Goal: Transaction & Acquisition: Purchase product/service

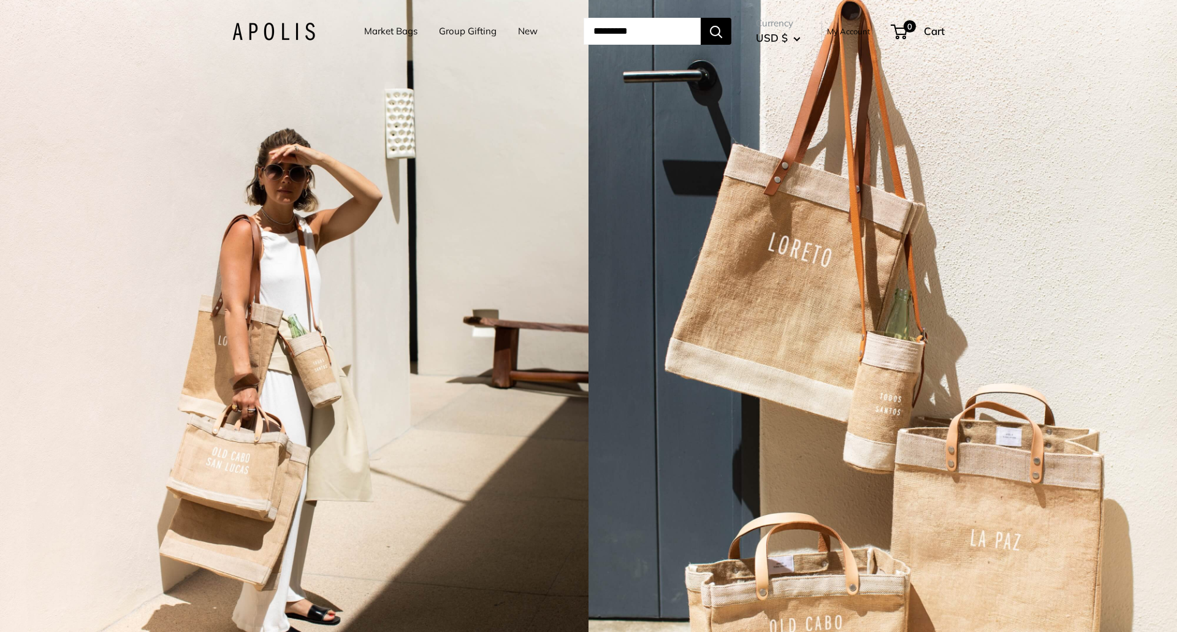
click at [406, 33] on link "Market Bags" at bounding box center [390, 31] width 53 height 17
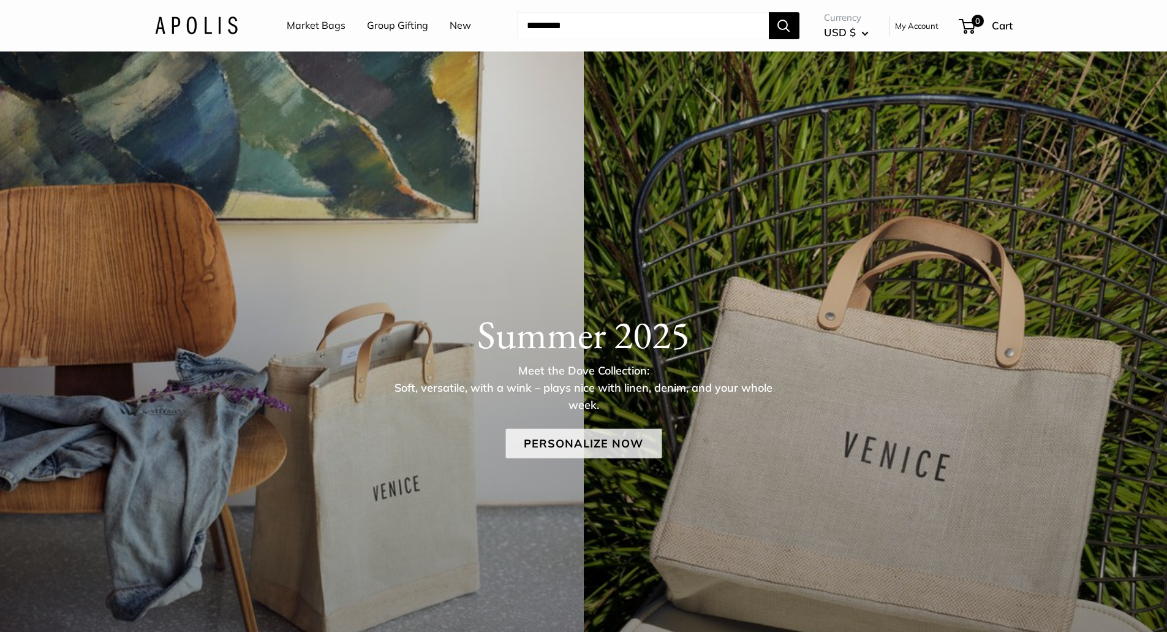
click at [635, 445] on link "Personalize Now" at bounding box center [584, 442] width 156 height 29
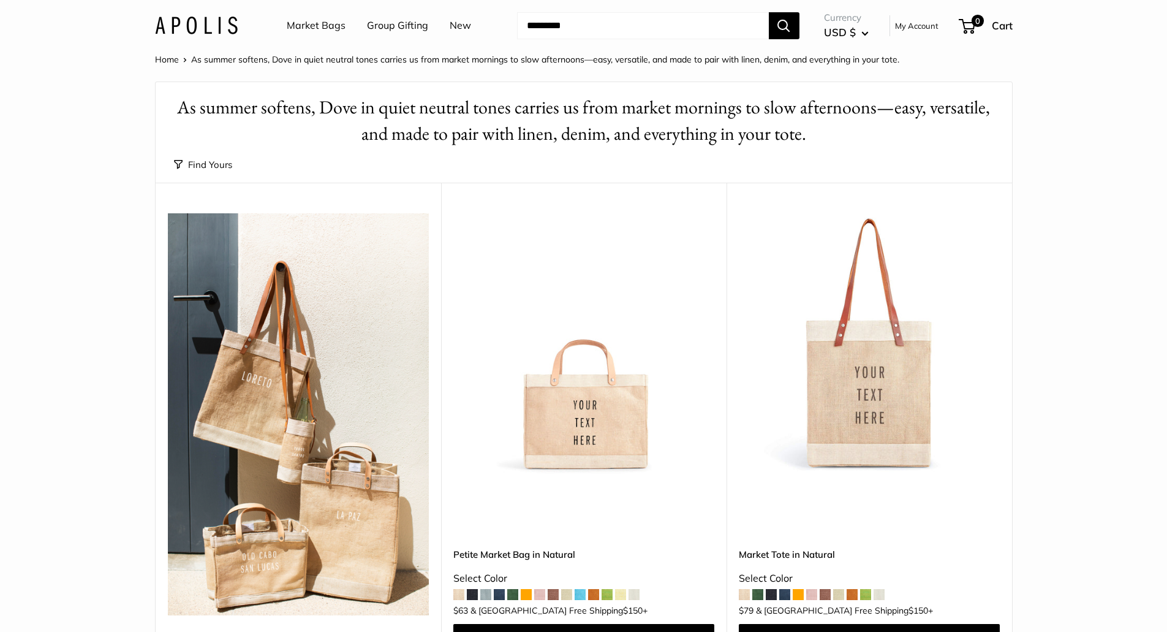
click at [324, 29] on link "Market Bags" at bounding box center [316, 26] width 59 height 18
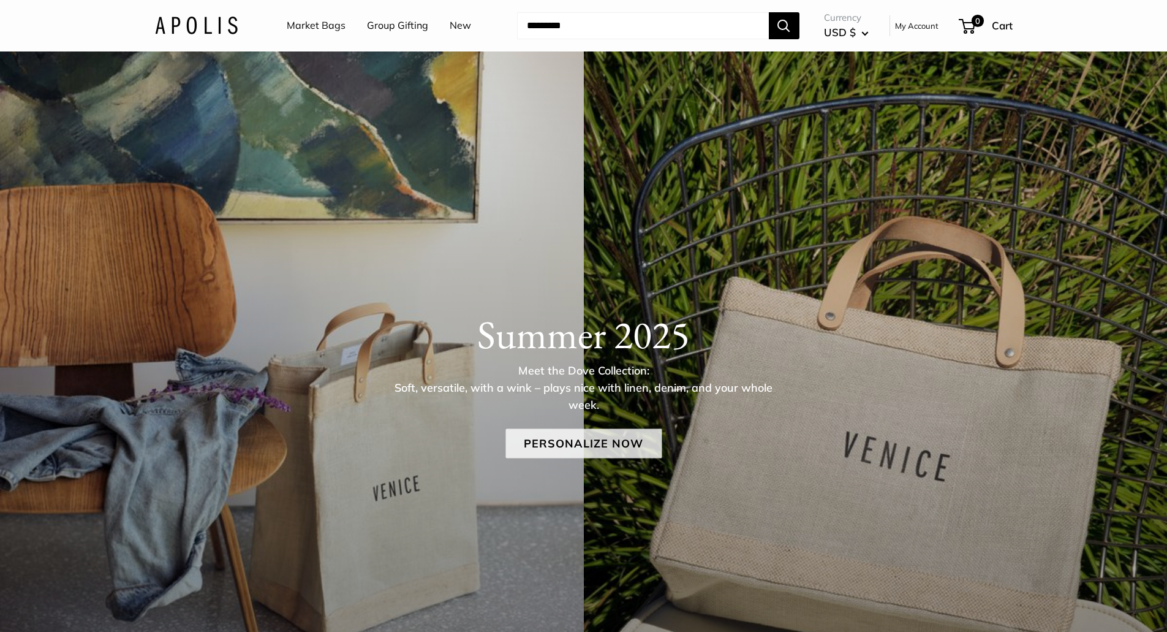
click at [575, 436] on link "Personalize Now" at bounding box center [584, 442] width 156 height 29
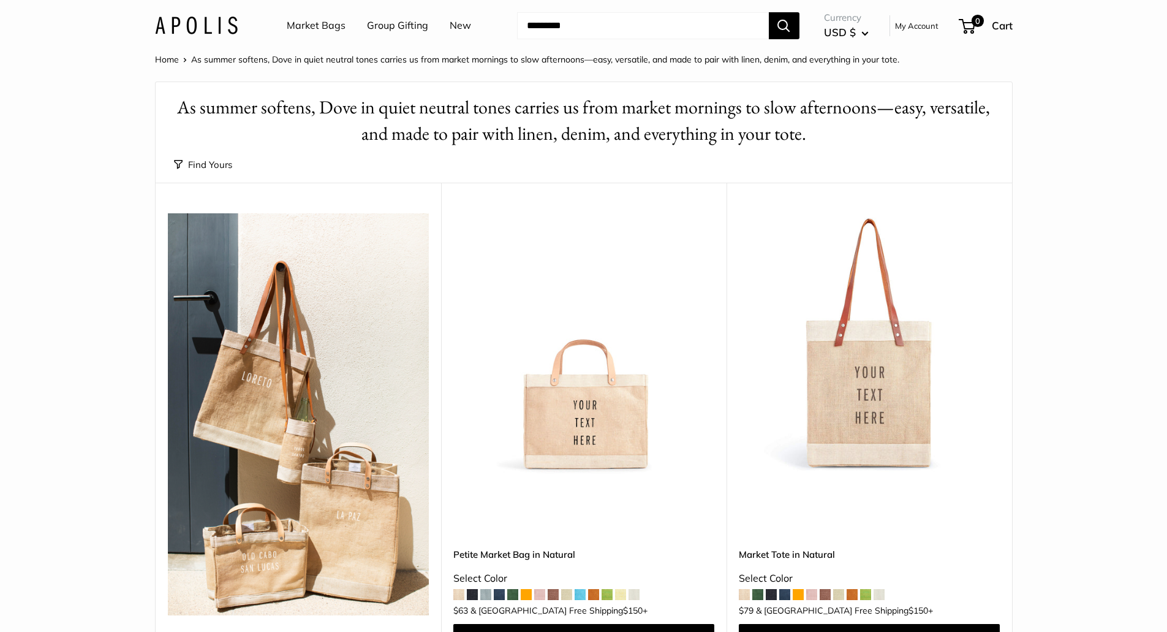
click at [206, 26] on img at bounding box center [196, 26] width 83 height 18
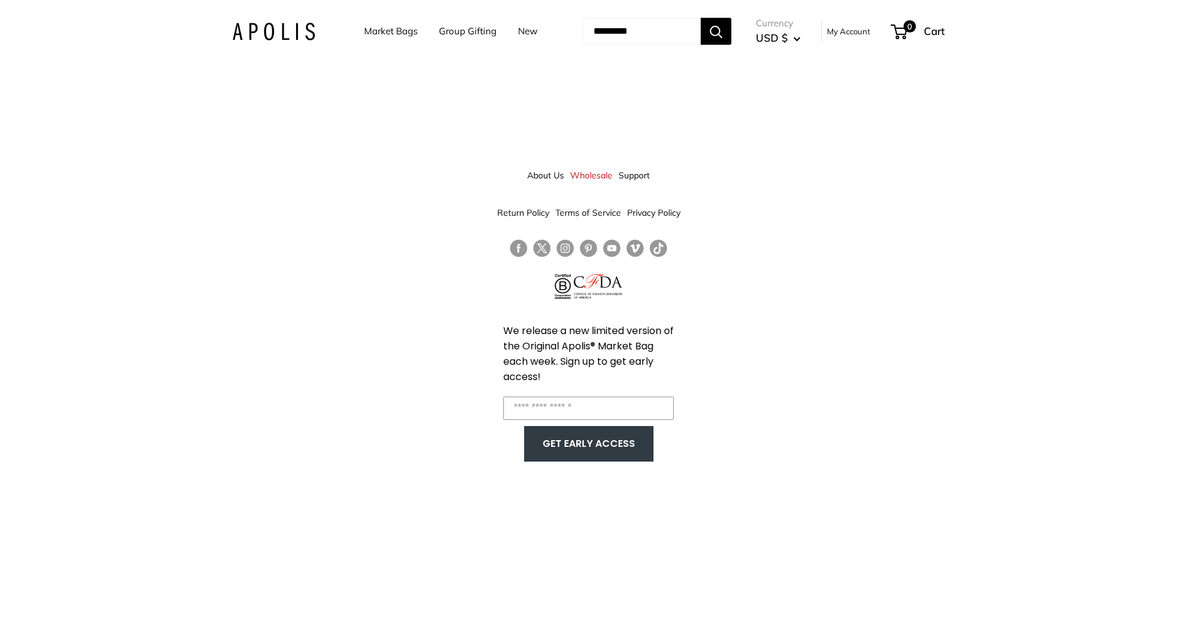
click at [529, 33] on ul "Market Bags Group Gifting New" at bounding box center [461, 31] width 195 height 38
click at [518, 31] on link "New" at bounding box center [528, 31] width 20 height 17
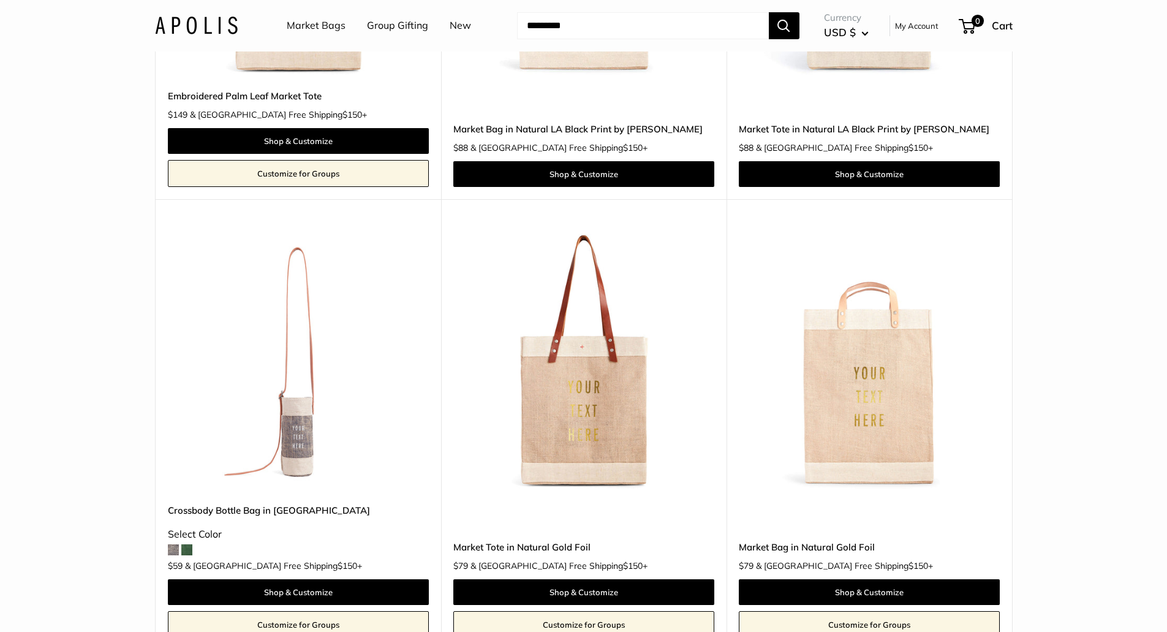
scroll to position [6863, 0]
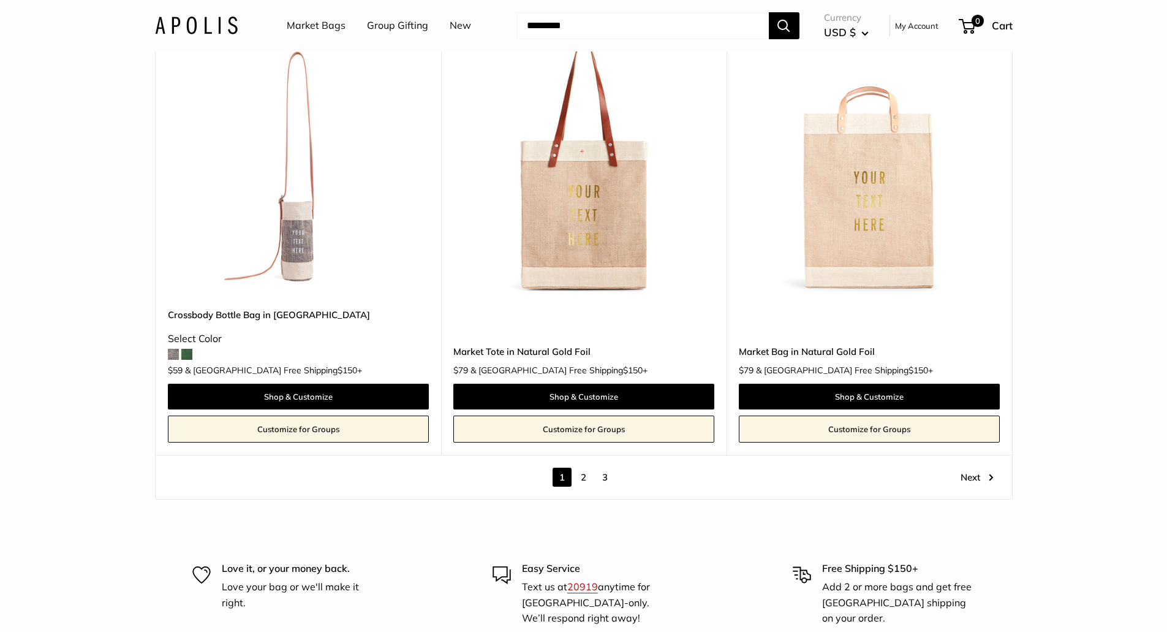
drag, startPoint x: 315, startPoint y: 224, endPoint x: 263, endPoint y: 252, distance: 59.2
click at [0, 0] on img at bounding box center [0, 0] width 0 height 0
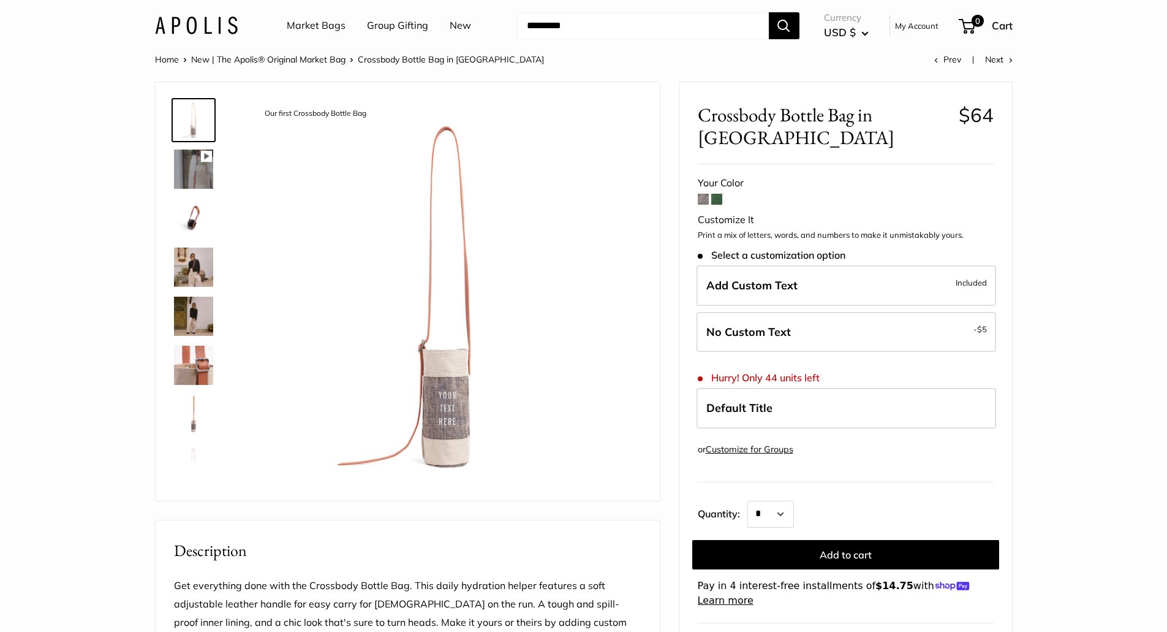
click at [189, 167] on img at bounding box center [193, 169] width 39 height 39
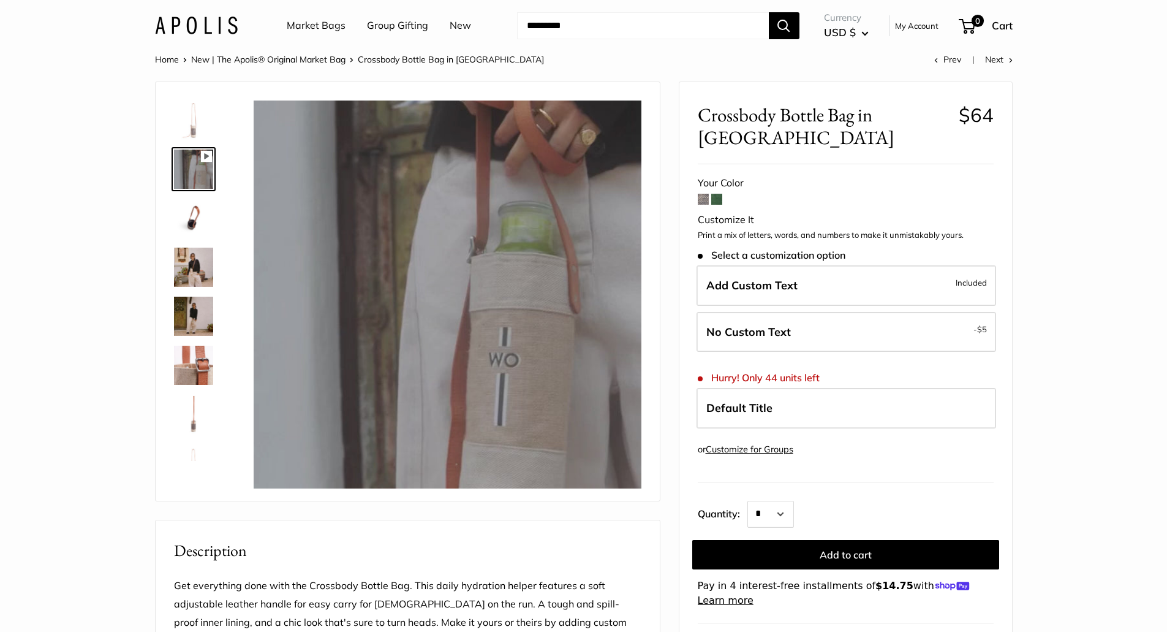
click at [184, 261] on img at bounding box center [193, 267] width 39 height 39
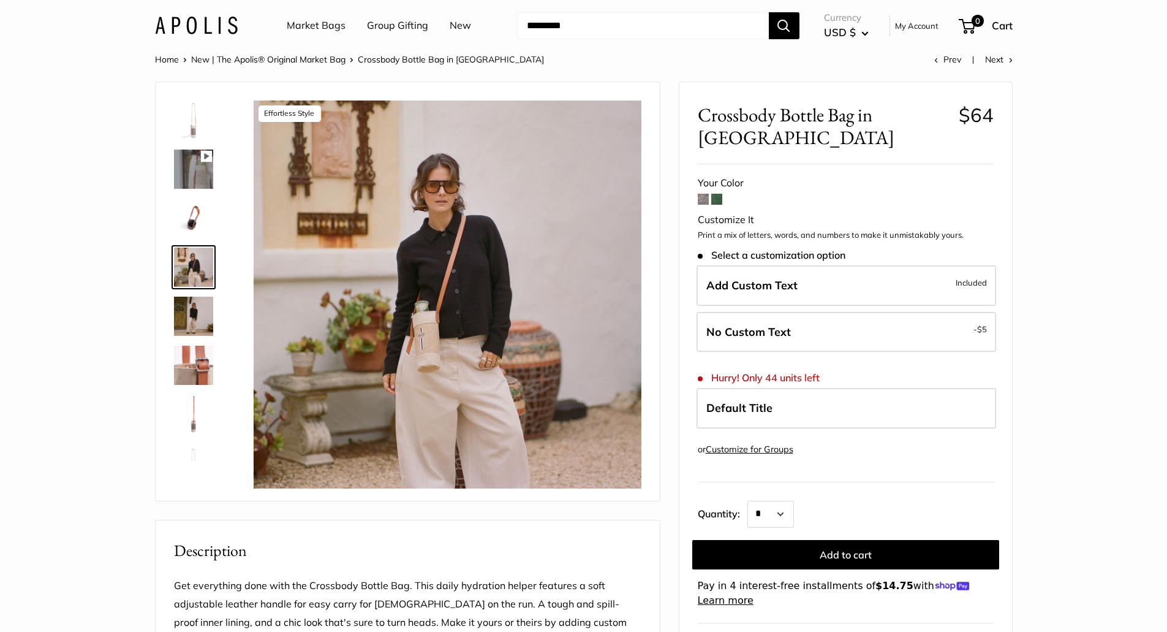
type input "*****"
click at [200, 316] on img at bounding box center [193, 316] width 39 height 39
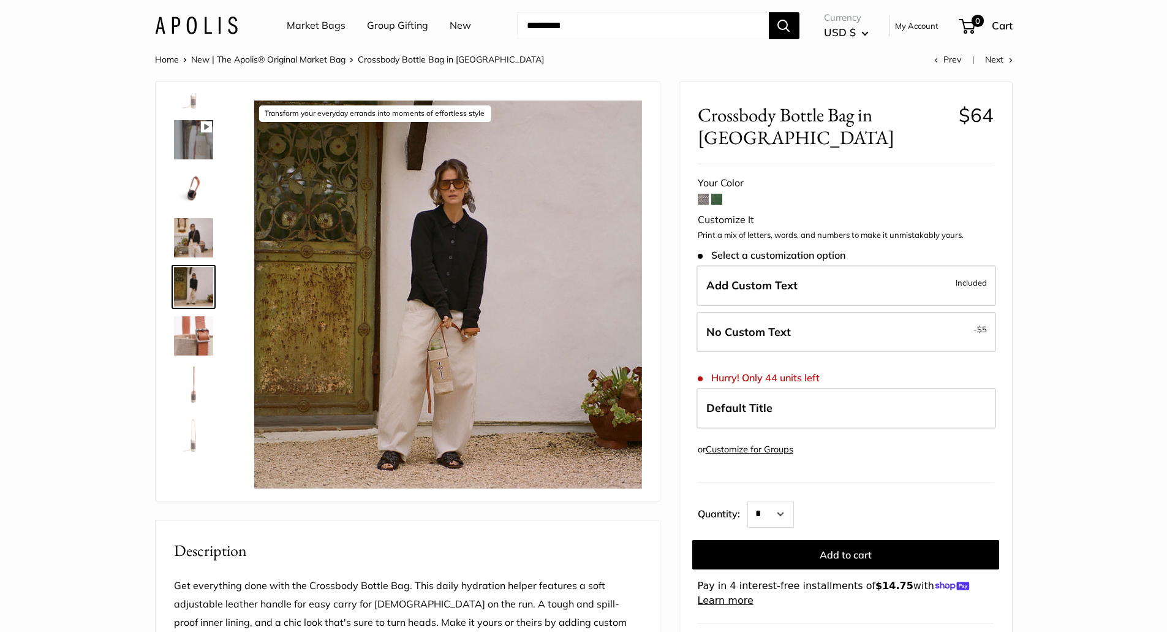
click at [184, 377] on img at bounding box center [193, 384] width 39 height 39
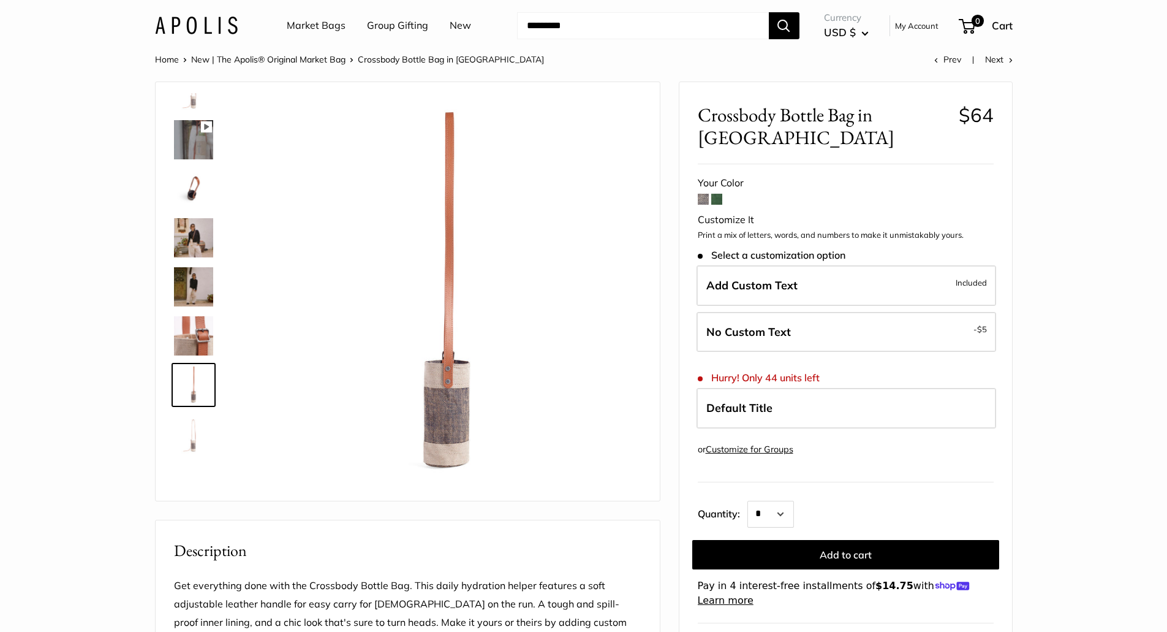
click at [716, 198] on span at bounding box center [716, 199] width 11 height 11
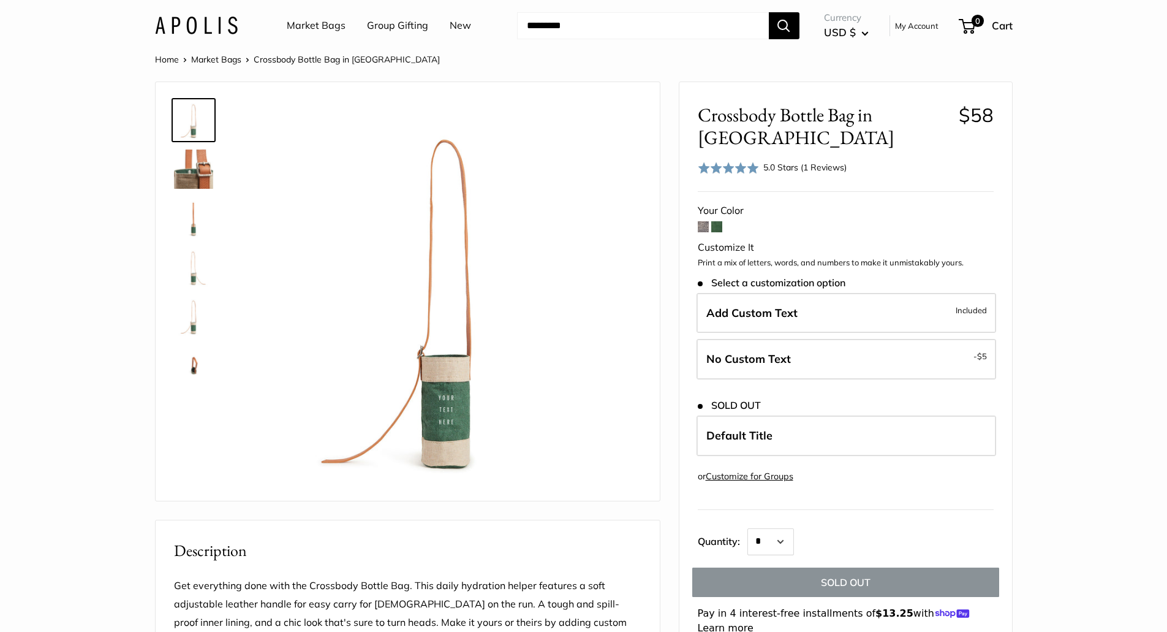
click at [188, 170] on img at bounding box center [193, 169] width 39 height 39
